Goal: Find specific page/section: Find specific page/section

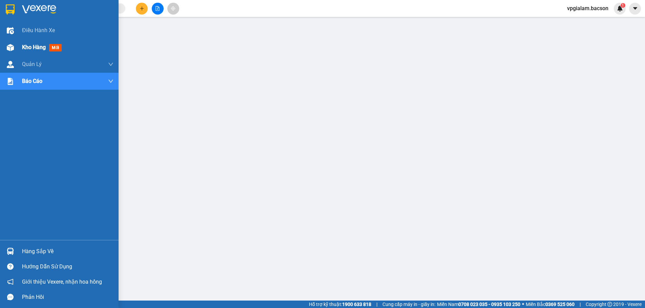
click at [35, 47] on span "Kho hàng" at bounding box center [34, 47] width 24 height 6
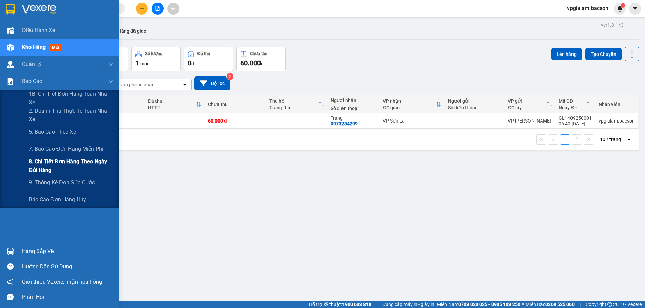
click at [44, 164] on span "8. Chi tiết đơn hàng theo ngày gửi hàng" at bounding box center [71, 166] width 85 height 17
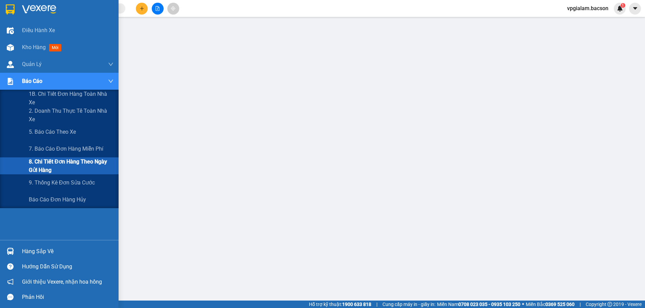
click at [55, 159] on span "8. Chi tiết đơn hàng theo ngày gửi hàng" at bounding box center [71, 166] width 85 height 17
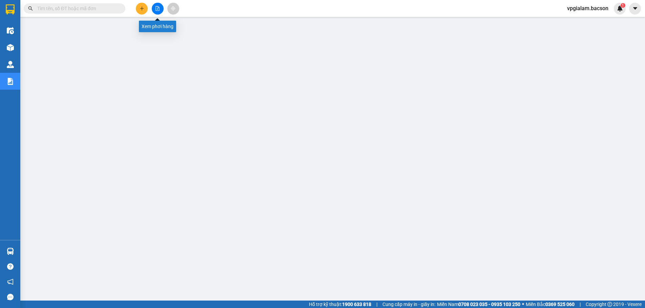
click at [160, 7] on button at bounding box center [158, 9] width 12 height 12
